Goal: Information Seeking & Learning: Learn about a topic

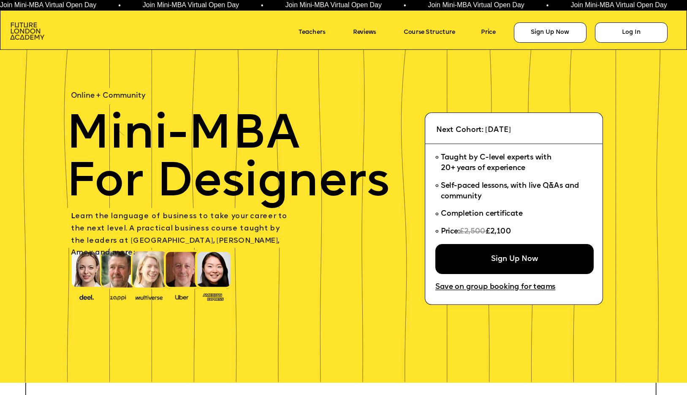
click at [25, 23] on img at bounding box center [27, 30] width 34 height 17
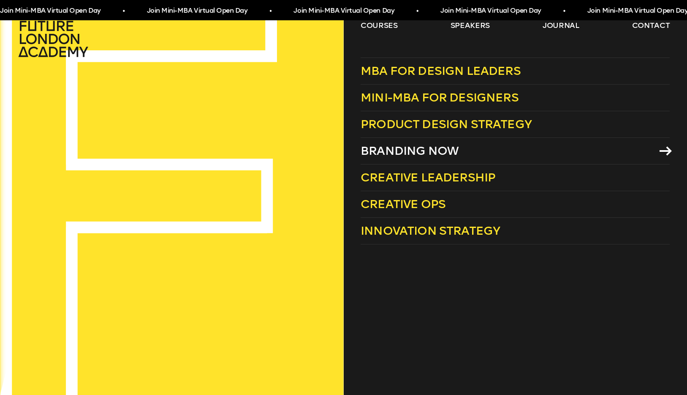
click at [401, 153] on span "Branding Now" at bounding box center [410, 151] width 98 height 14
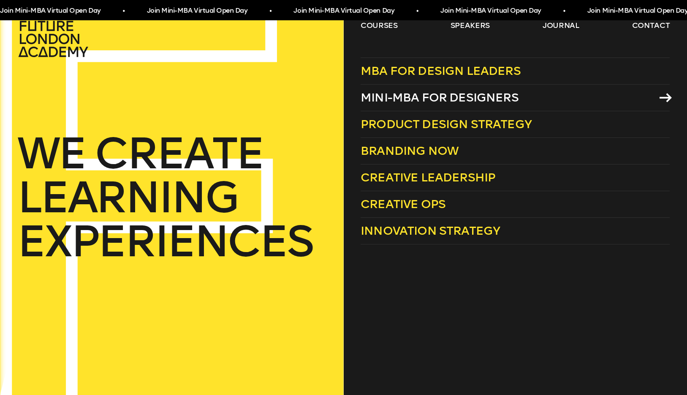
click at [396, 101] on span "Mini-MBA for Designers" at bounding box center [440, 97] width 158 height 14
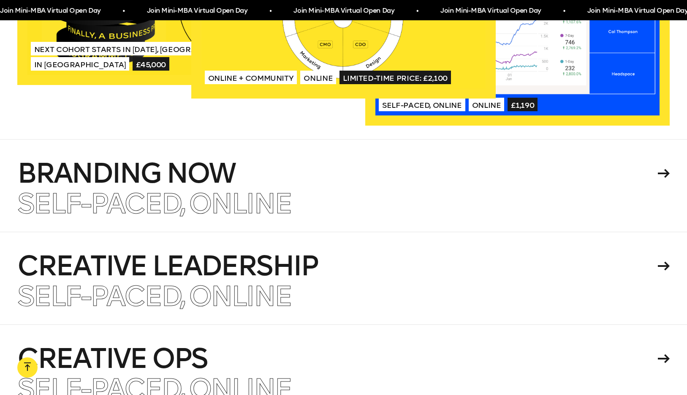
scroll to position [1800, 0]
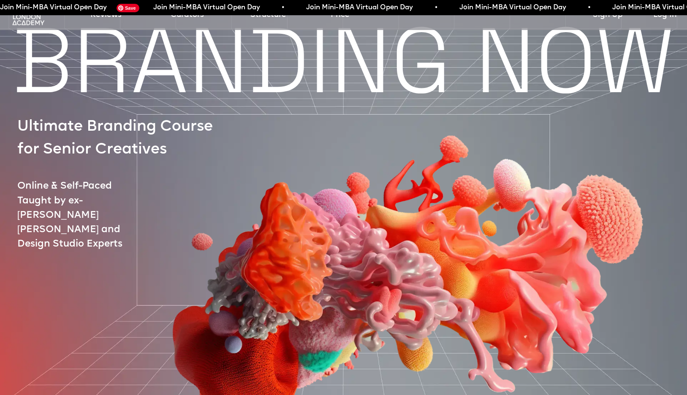
scroll to position [9, 0]
